Goal: Transaction & Acquisition: Book appointment/travel/reservation

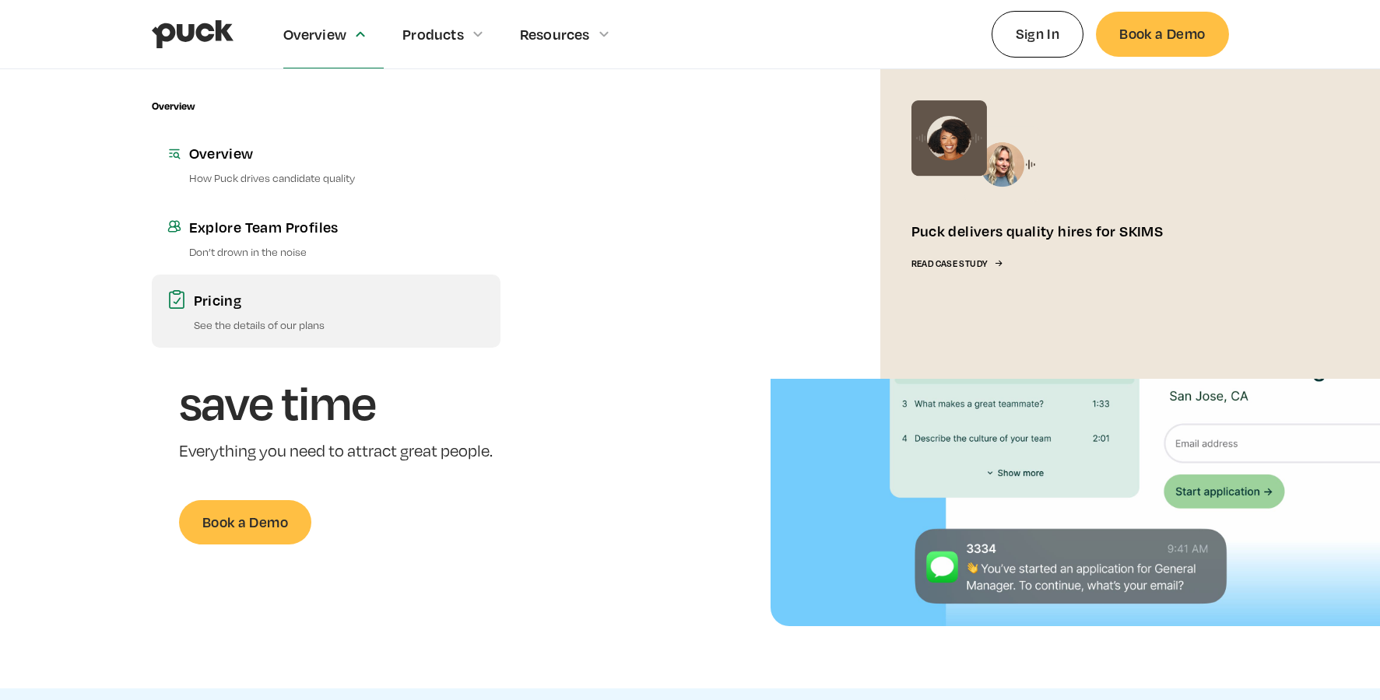
click at [209, 294] on div "Pricing" at bounding box center [339, 299] width 291 height 19
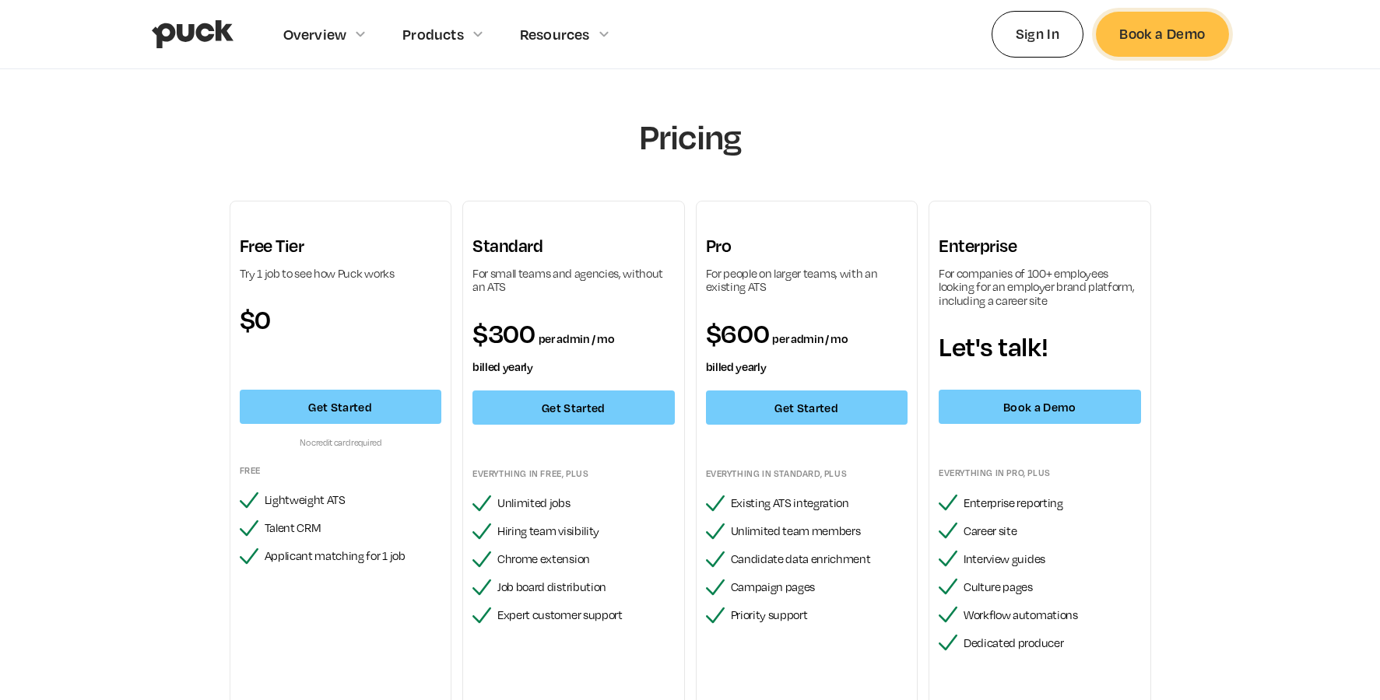
click at [1187, 34] on link "Book a Demo" at bounding box center [1162, 34] width 132 height 44
